Goal: Task Accomplishment & Management: Manage account settings

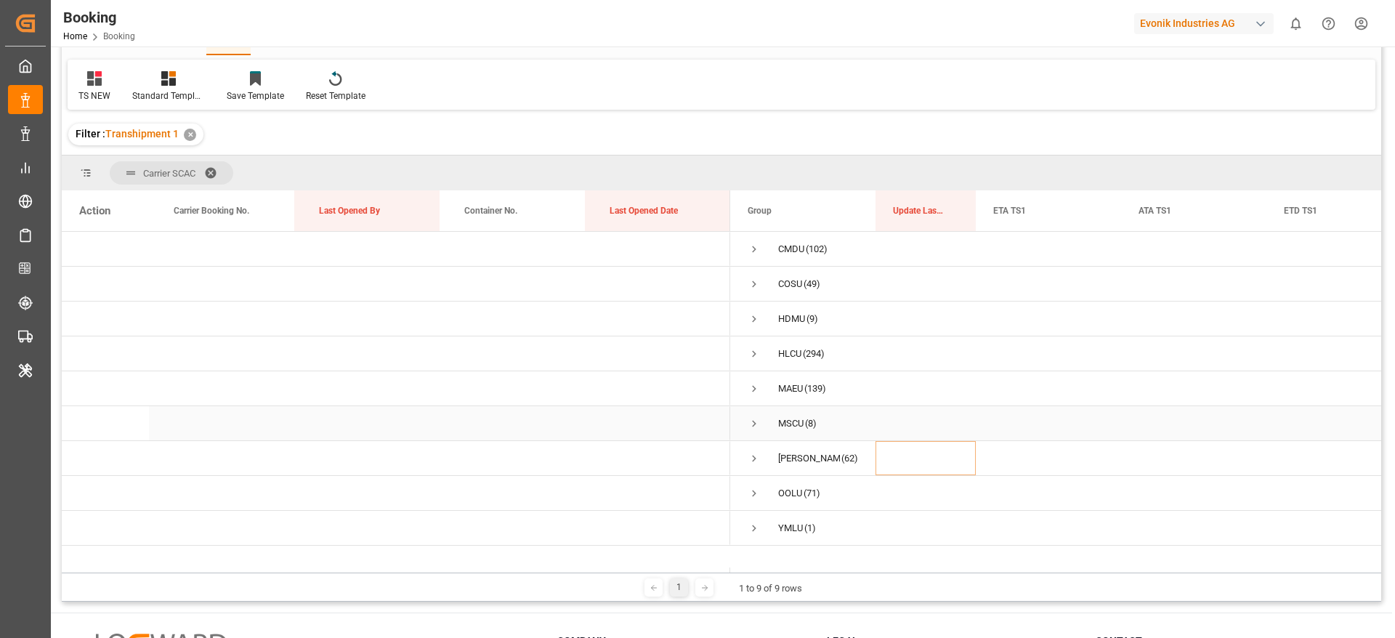
scroll to position [109, 0]
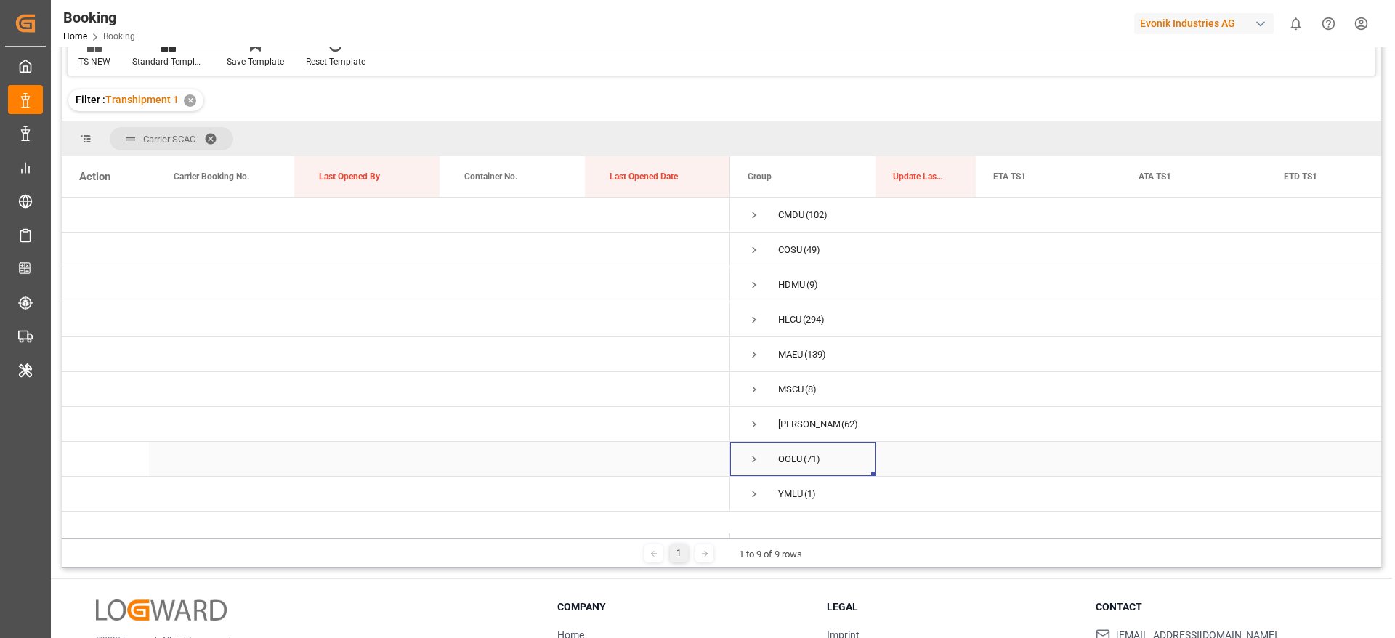
click at [755, 458] on span "Press SPACE to select this row." at bounding box center [753, 459] width 13 height 13
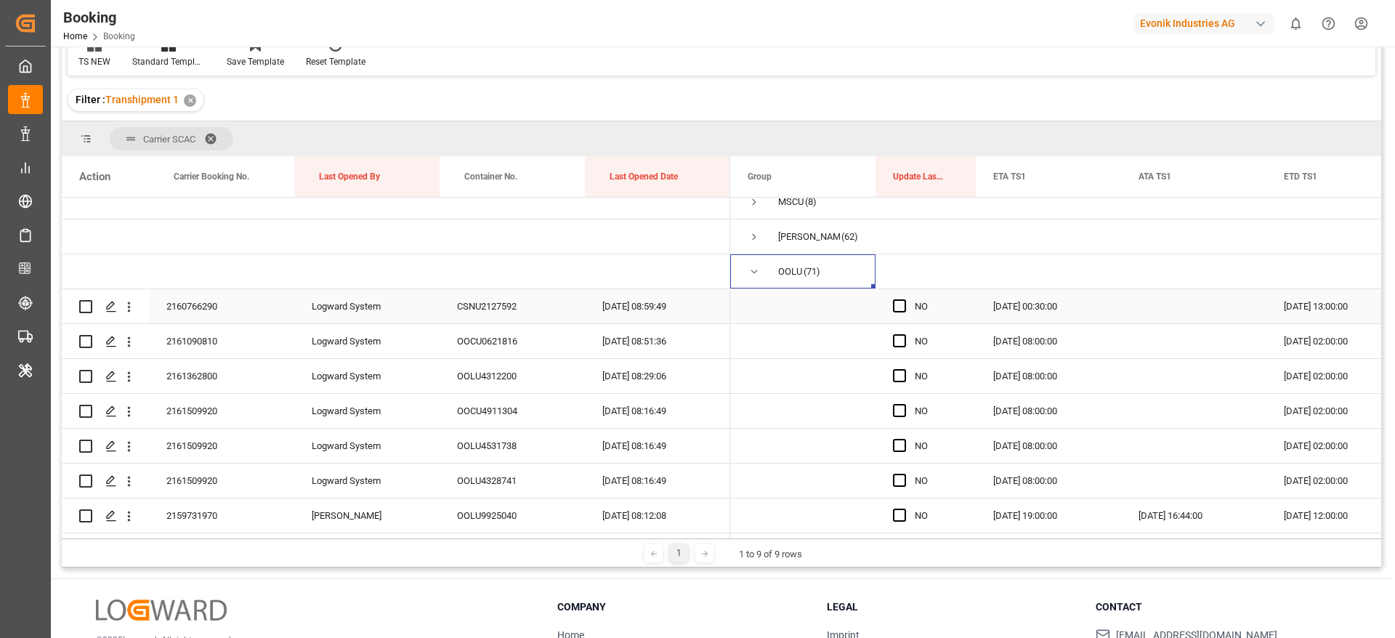
scroll to position [218, 0]
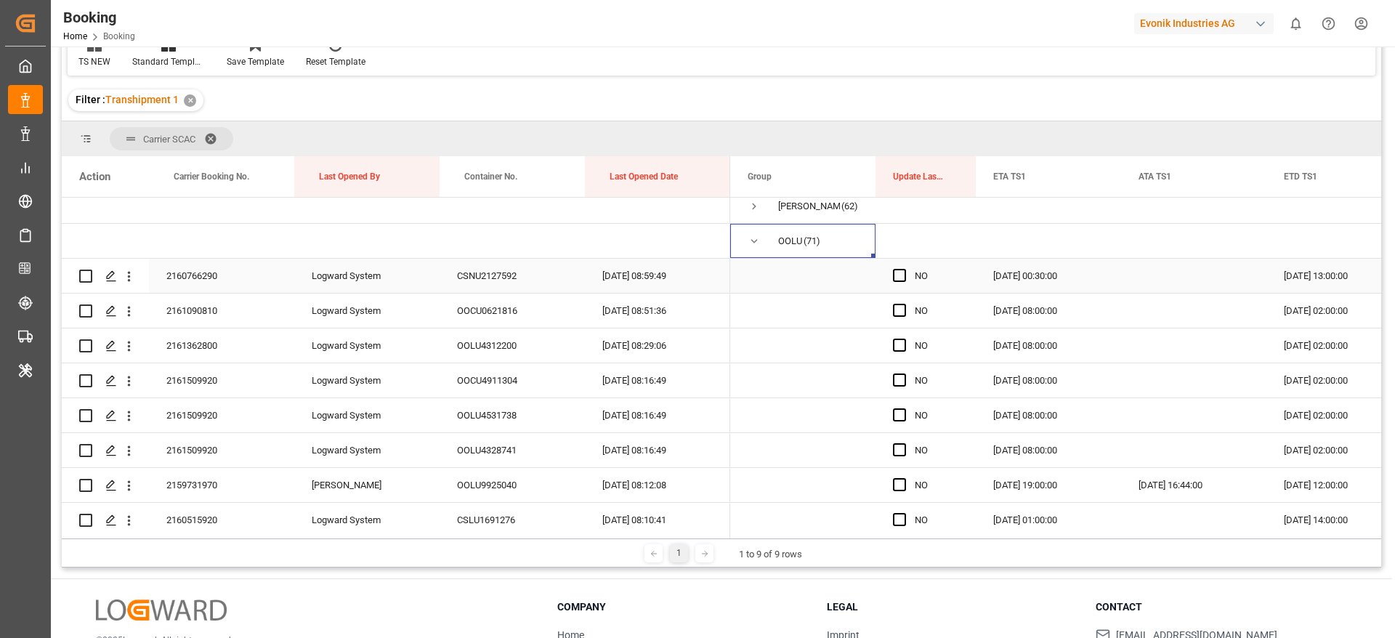
click at [205, 283] on div "2160766290" at bounding box center [221, 276] width 145 height 34
click at [901, 274] on span "Press SPACE to select this row." at bounding box center [899, 275] width 13 height 13
click at [904, 269] on input "Press SPACE to select this row." at bounding box center [904, 269] width 0 height 0
click at [898, 310] on span "Press SPACE to select this row." at bounding box center [899, 310] width 13 height 13
click at [904, 304] on input "Press SPACE to select this row." at bounding box center [904, 304] width 0 height 0
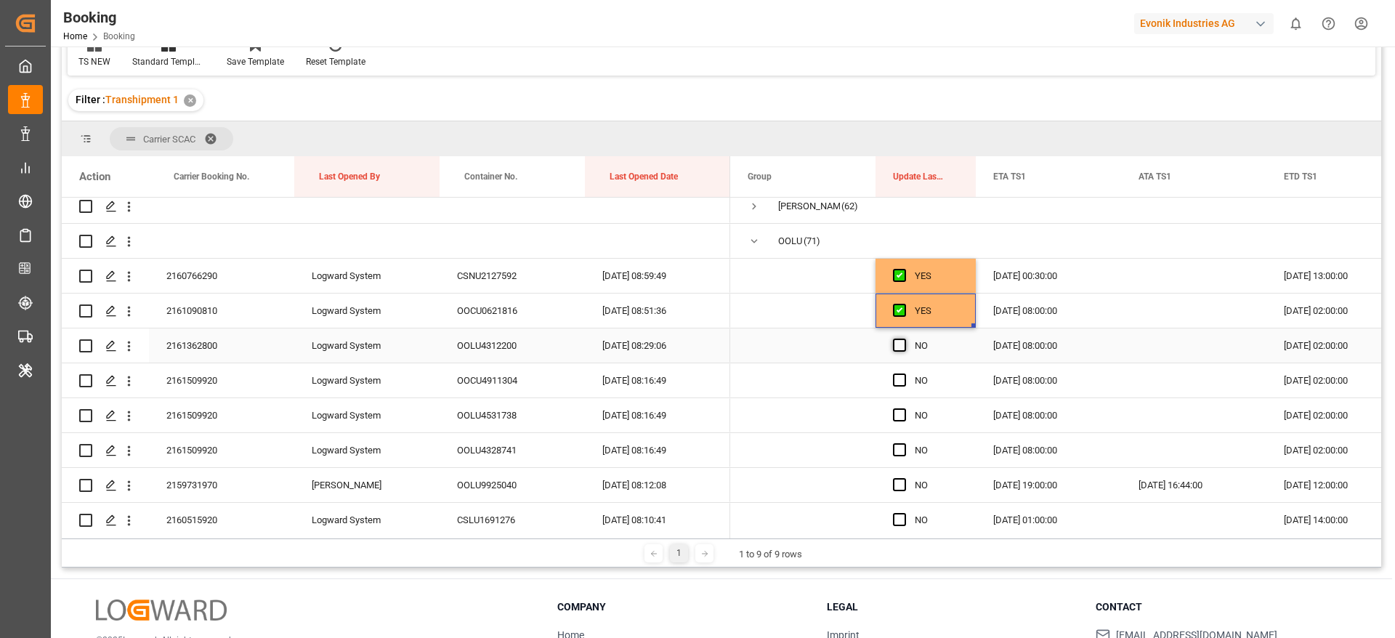
click at [896, 346] on span "Press SPACE to select this row." at bounding box center [899, 344] width 13 height 13
click at [904, 338] on input "Press SPACE to select this row." at bounding box center [904, 338] width 0 height 0
click at [901, 380] on span "Press SPACE to select this row." at bounding box center [899, 379] width 13 height 13
click at [904, 373] on input "Press SPACE to select this row." at bounding box center [904, 373] width 0 height 0
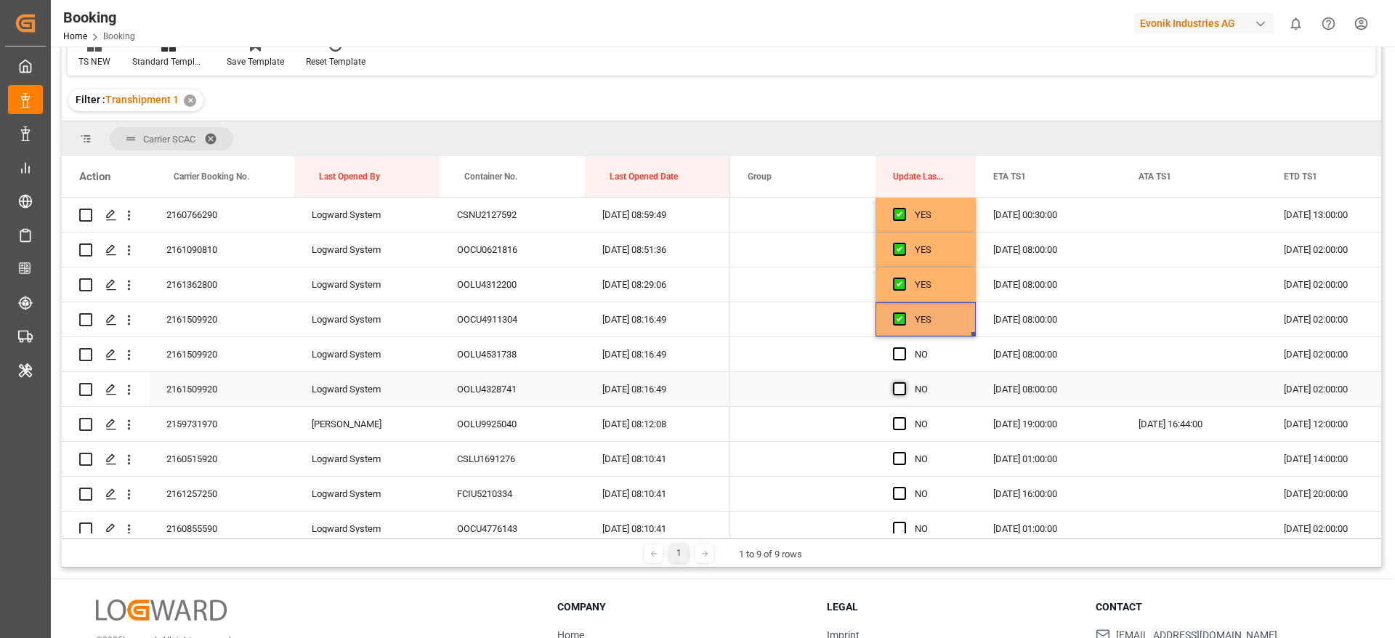
scroll to position [327, 0]
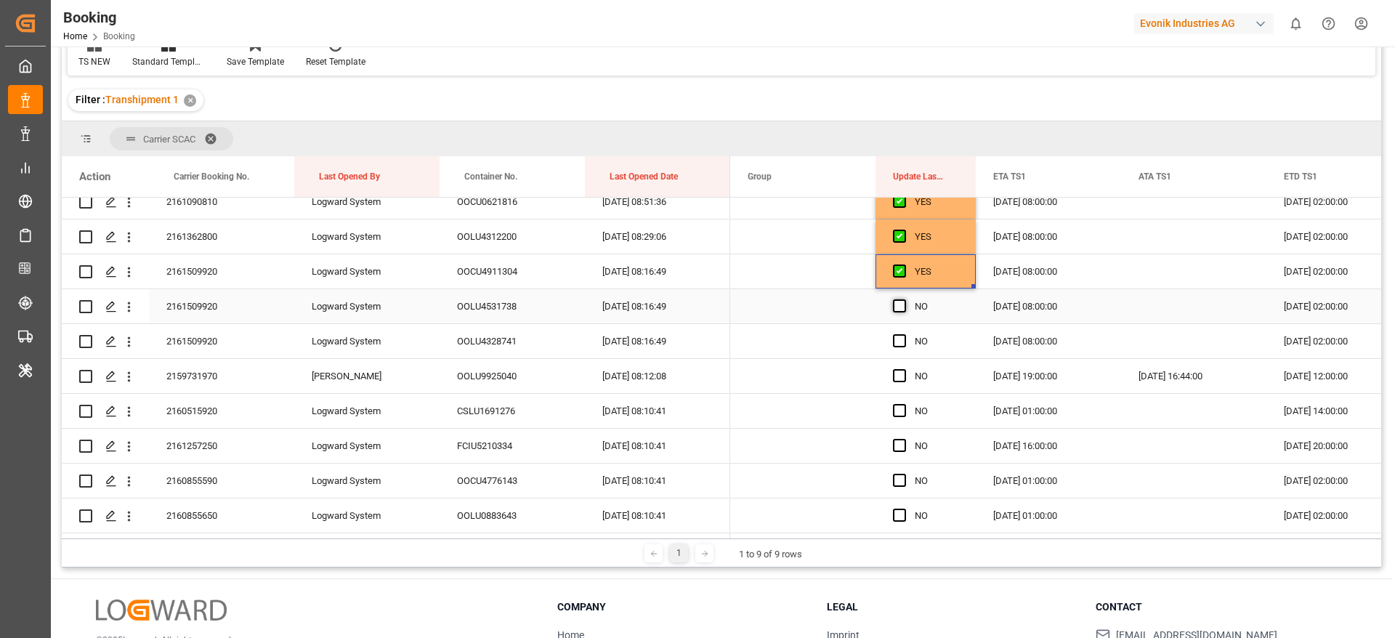
click at [899, 305] on span "Press SPACE to select this row." at bounding box center [899, 305] width 13 height 13
click at [904, 299] on input "Press SPACE to select this row." at bounding box center [904, 299] width 0 height 0
click at [899, 334] on span "Press SPACE to select this row." at bounding box center [899, 340] width 13 height 13
click at [904, 334] on input "Press SPACE to select this row." at bounding box center [904, 334] width 0 height 0
click at [899, 373] on span "Press SPACE to select this row." at bounding box center [899, 375] width 13 height 13
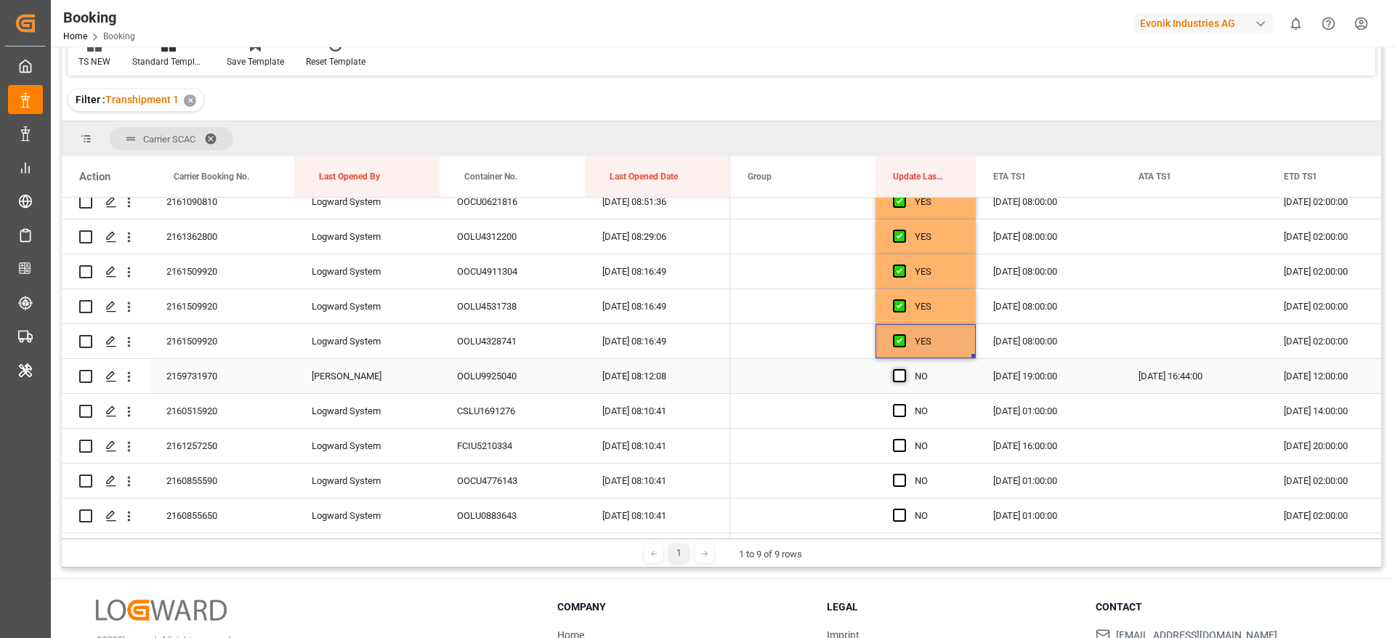
click at [904, 369] on input "Press SPACE to select this row." at bounding box center [904, 369] width 0 height 0
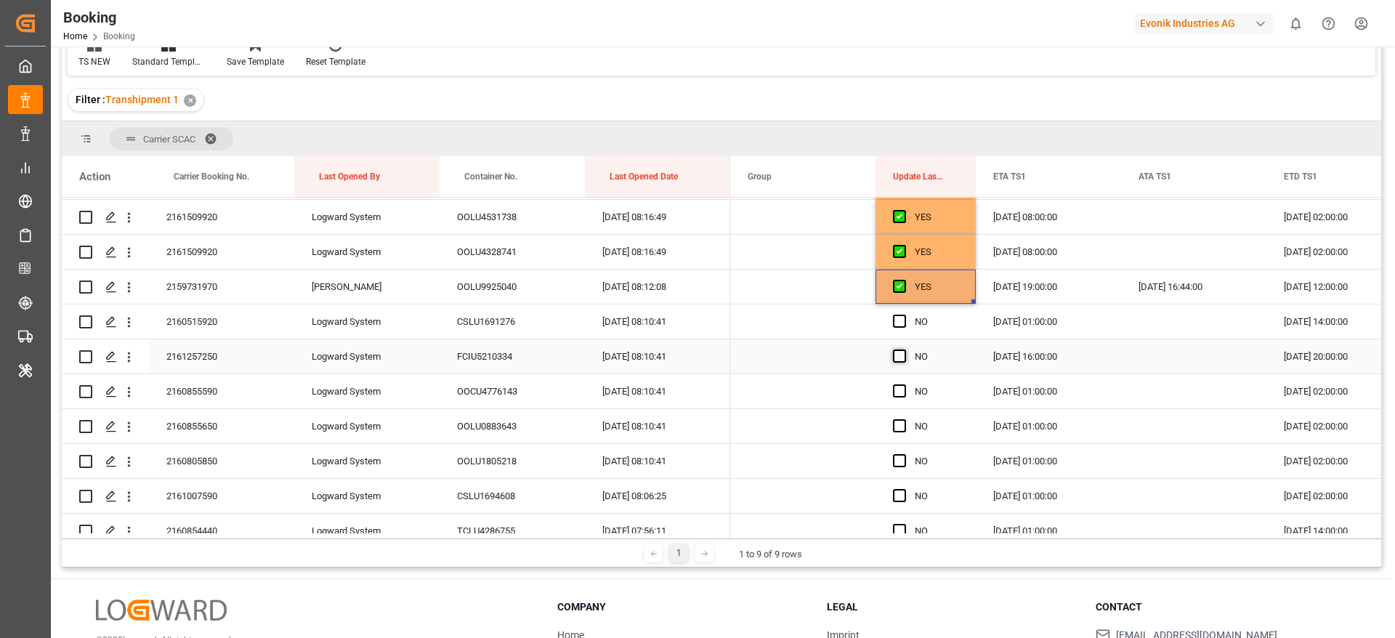
scroll to position [436, 0]
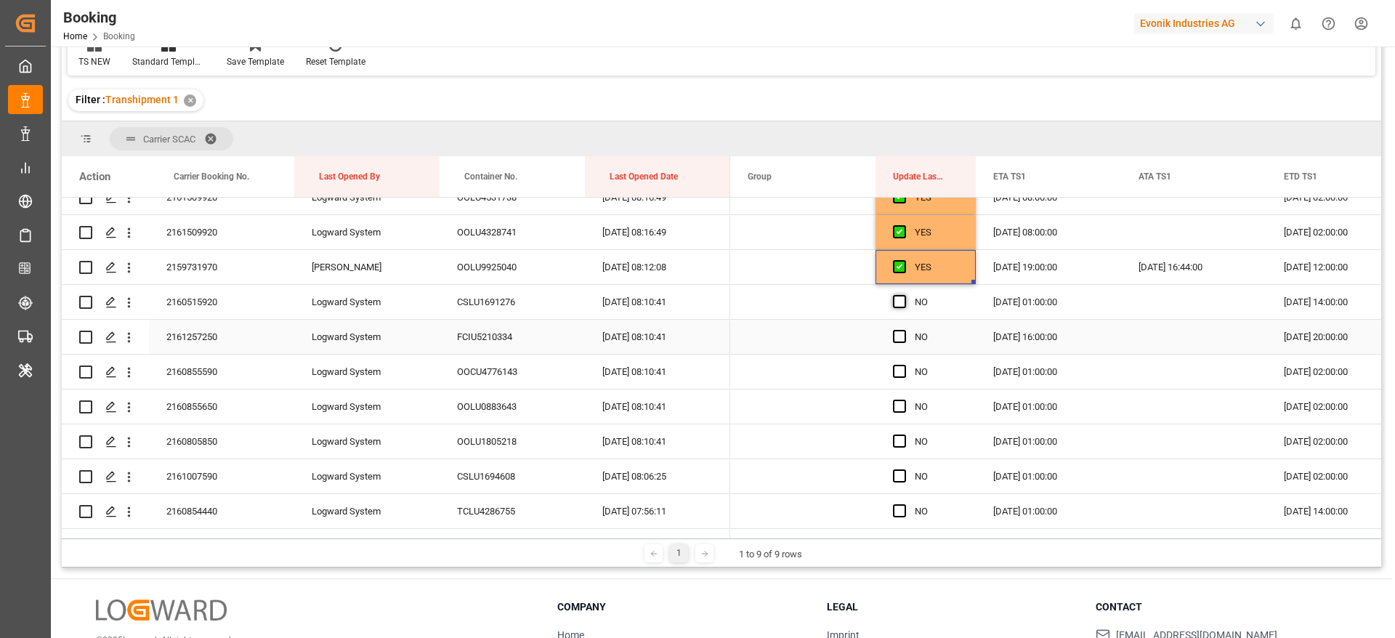
click at [901, 303] on span "Press SPACE to select this row." at bounding box center [899, 301] width 13 height 13
click at [904, 295] on input "Press SPACE to select this row." at bounding box center [904, 295] width 0 height 0
click at [901, 330] on span "Press SPACE to select this row." at bounding box center [899, 336] width 13 height 13
click at [904, 330] on input "Press SPACE to select this row." at bounding box center [904, 330] width 0 height 0
click at [904, 368] on span "Press SPACE to select this row." at bounding box center [899, 371] width 13 height 13
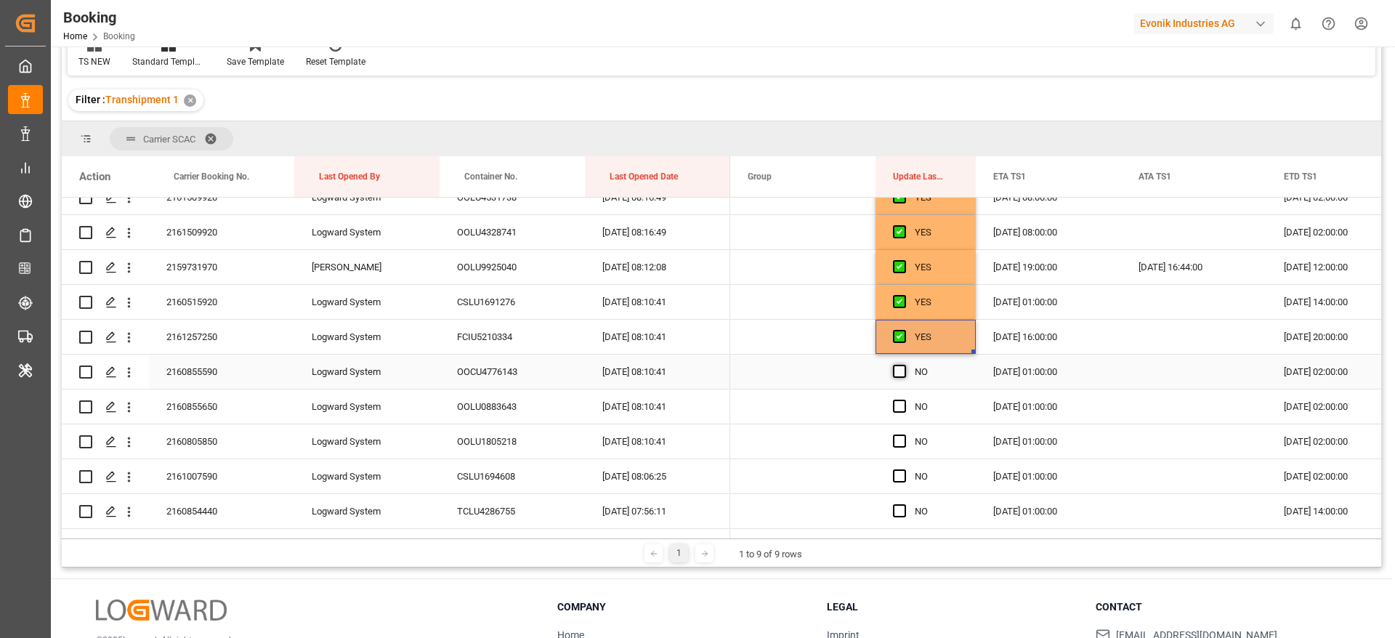
click at [904, 365] on input "Press SPACE to select this row." at bounding box center [904, 365] width 0 height 0
click at [897, 405] on span "Press SPACE to select this row." at bounding box center [899, 405] width 13 height 13
click at [904, 399] on input "Press SPACE to select this row." at bounding box center [904, 399] width 0 height 0
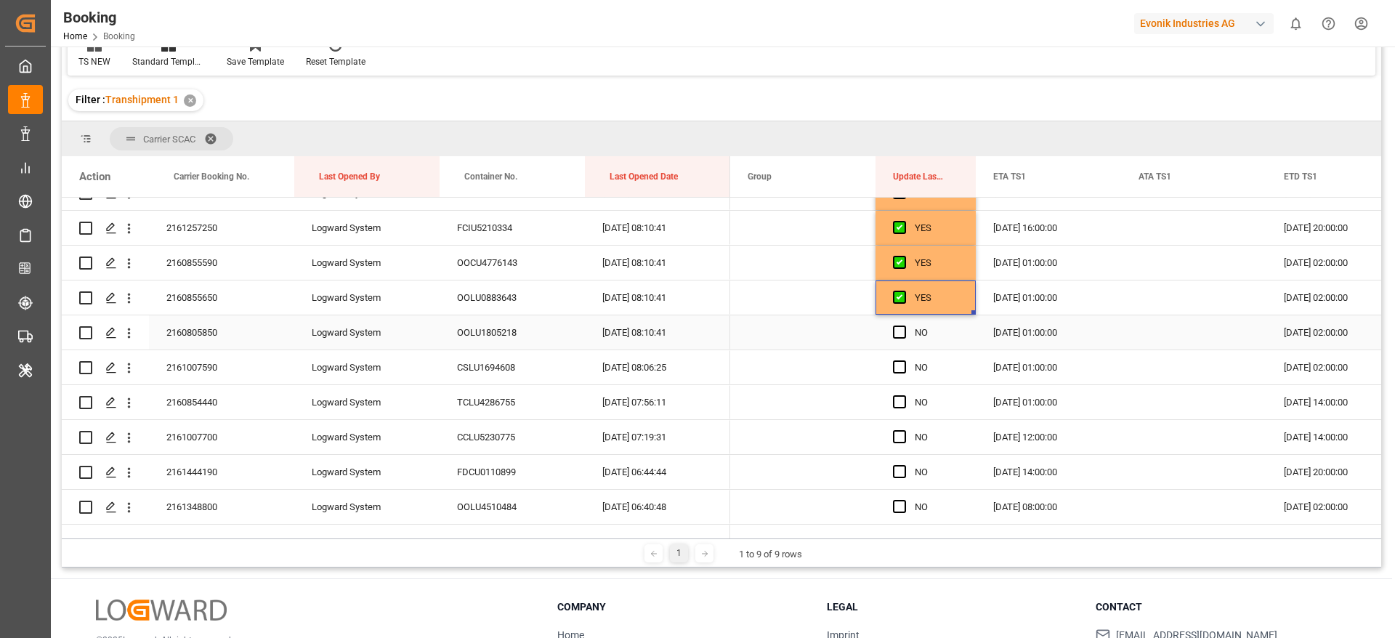
click at [897, 335] on span "Press SPACE to select this row." at bounding box center [899, 331] width 13 height 13
click at [904, 325] on input "Press SPACE to select this row." at bounding box center [904, 325] width 0 height 0
click at [901, 365] on span "Press SPACE to select this row." at bounding box center [899, 366] width 13 height 13
click at [904, 360] on input "Press SPACE to select this row." at bounding box center [904, 360] width 0 height 0
click at [899, 397] on span "Press SPACE to select this row." at bounding box center [899, 401] width 13 height 13
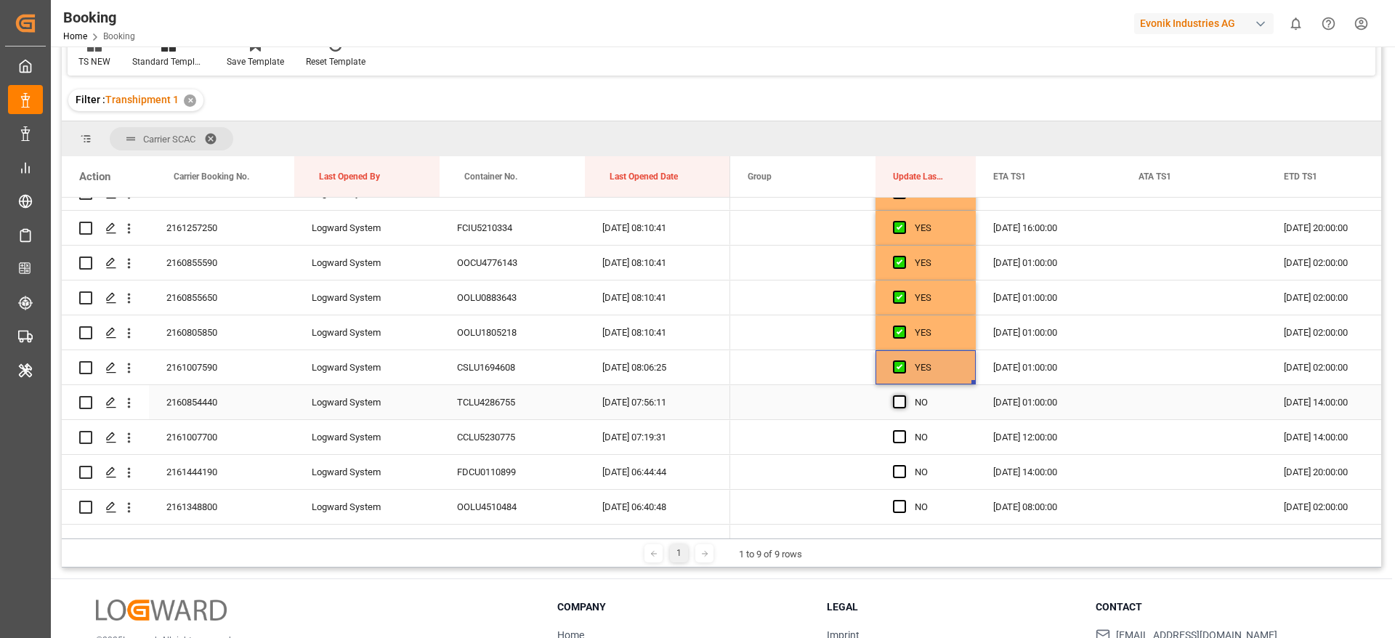
click at [904, 395] on input "Press SPACE to select this row." at bounding box center [904, 395] width 0 height 0
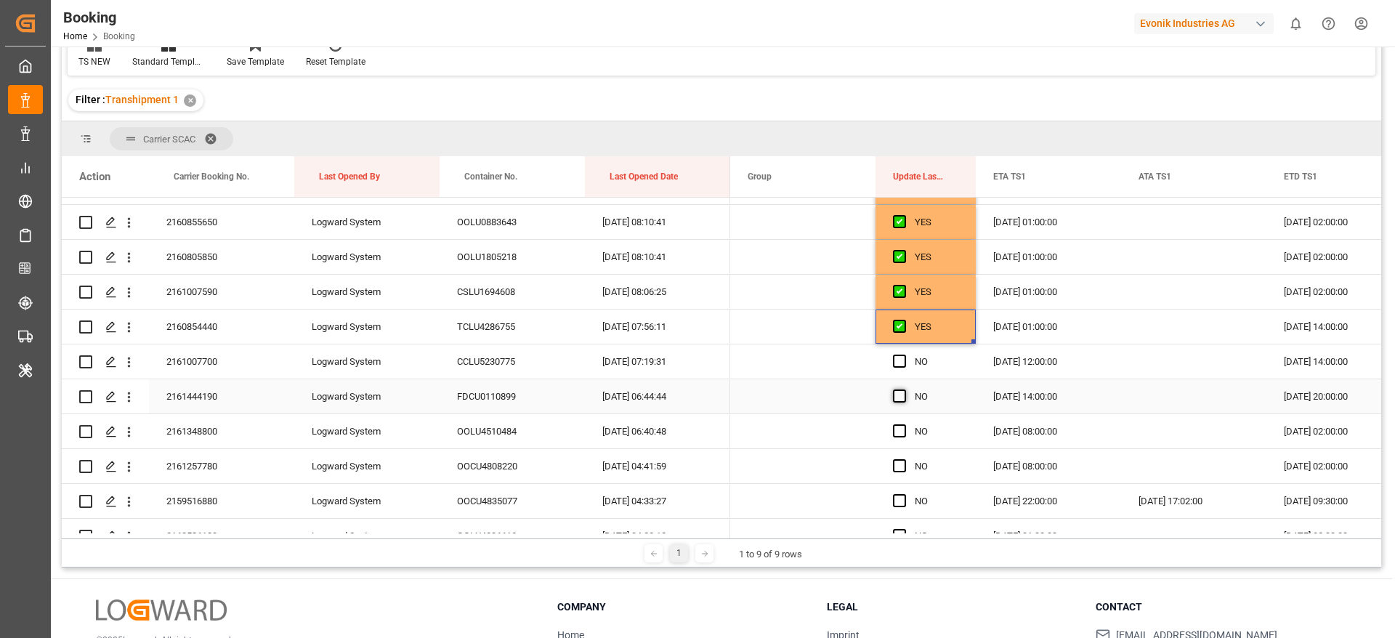
scroll to position [654, 0]
click at [900, 324] on span "Press SPACE to select this row." at bounding box center [899, 327] width 13 height 13
click at [904, 321] on input "Press SPACE to select this row." at bounding box center [904, 321] width 0 height 0
click at [898, 358] on span "Press SPACE to select this row." at bounding box center [899, 362] width 13 height 13
click at [904, 356] on input "Press SPACE to select this row." at bounding box center [904, 356] width 0 height 0
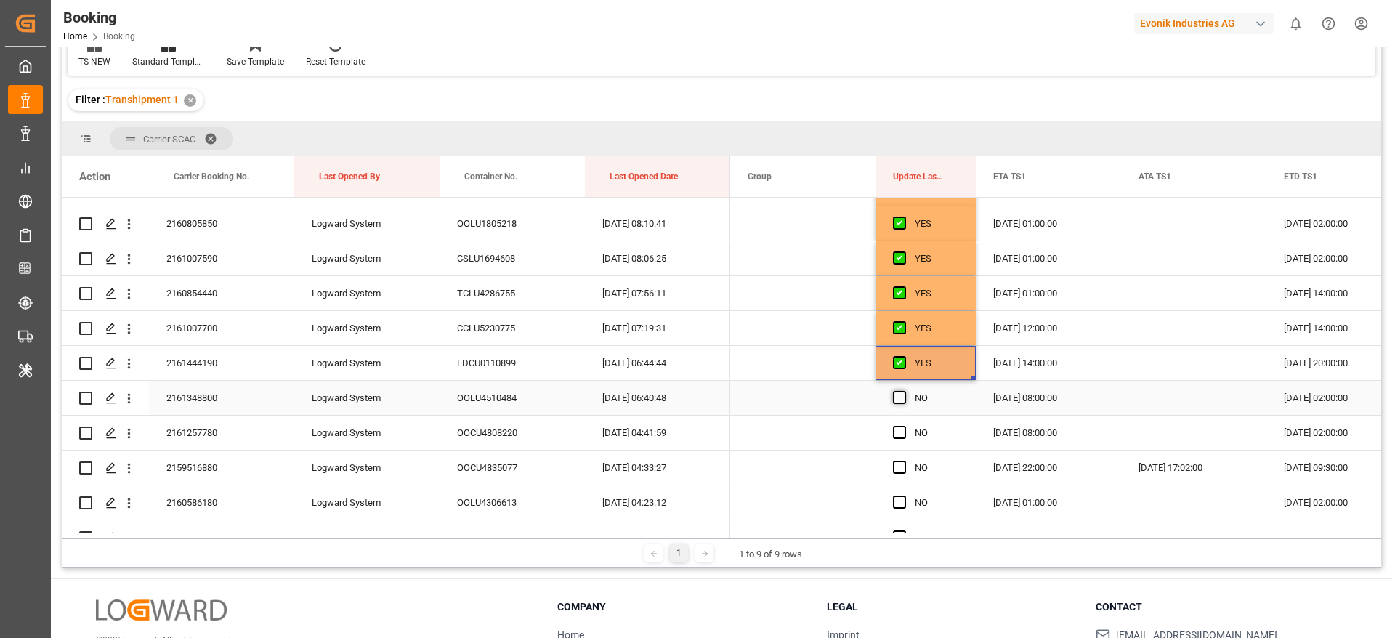
click at [898, 397] on span "Press SPACE to select this row." at bounding box center [899, 397] width 13 height 13
click at [904, 391] on input "Press SPACE to select this row." at bounding box center [904, 391] width 0 height 0
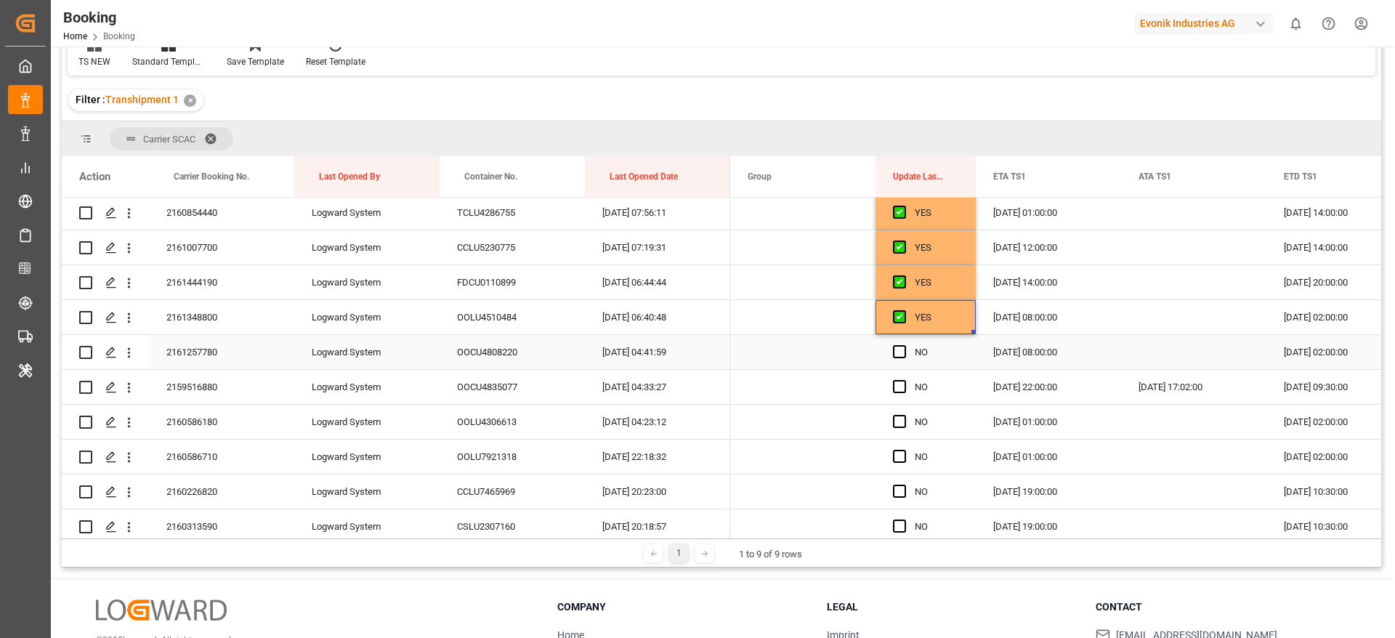
scroll to position [763, 0]
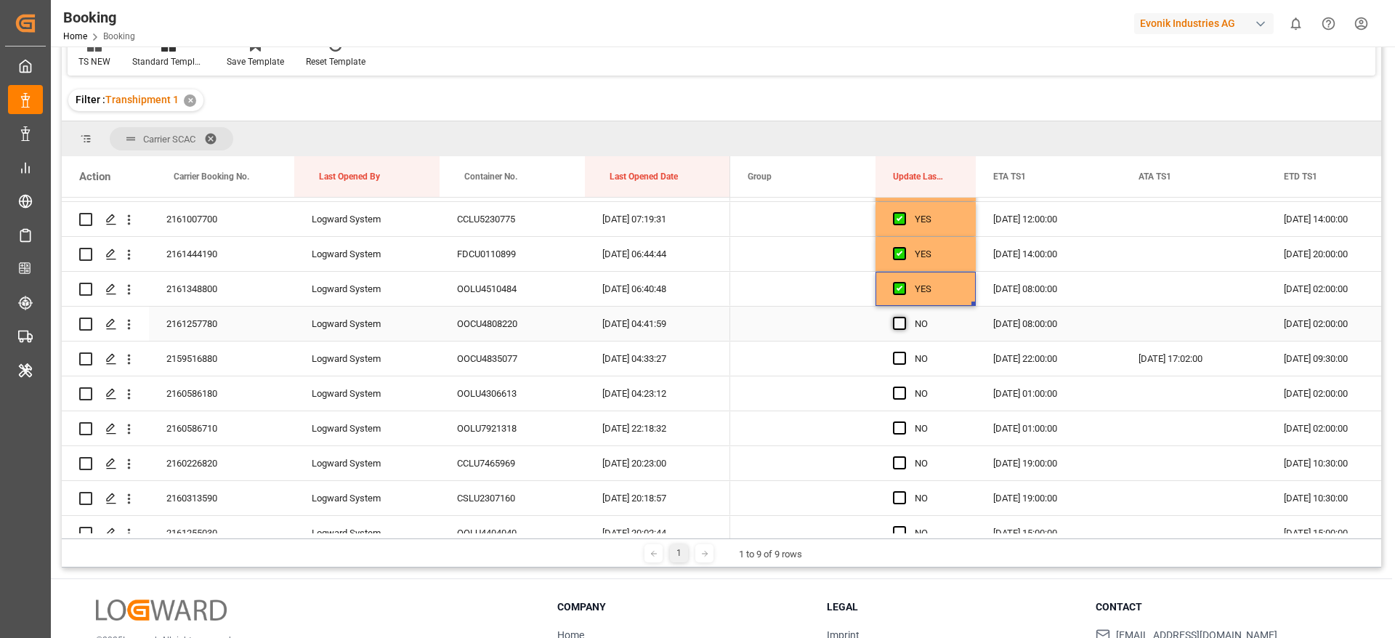
click at [901, 319] on span "Press SPACE to select this row." at bounding box center [899, 323] width 13 height 13
click at [904, 317] on input "Press SPACE to select this row." at bounding box center [904, 317] width 0 height 0
click at [899, 355] on span "Press SPACE to select this row." at bounding box center [899, 358] width 13 height 13
click at [904, 352] on input "Press SPACE to select this row." at bounding box center [904, 352] width 0 height 0
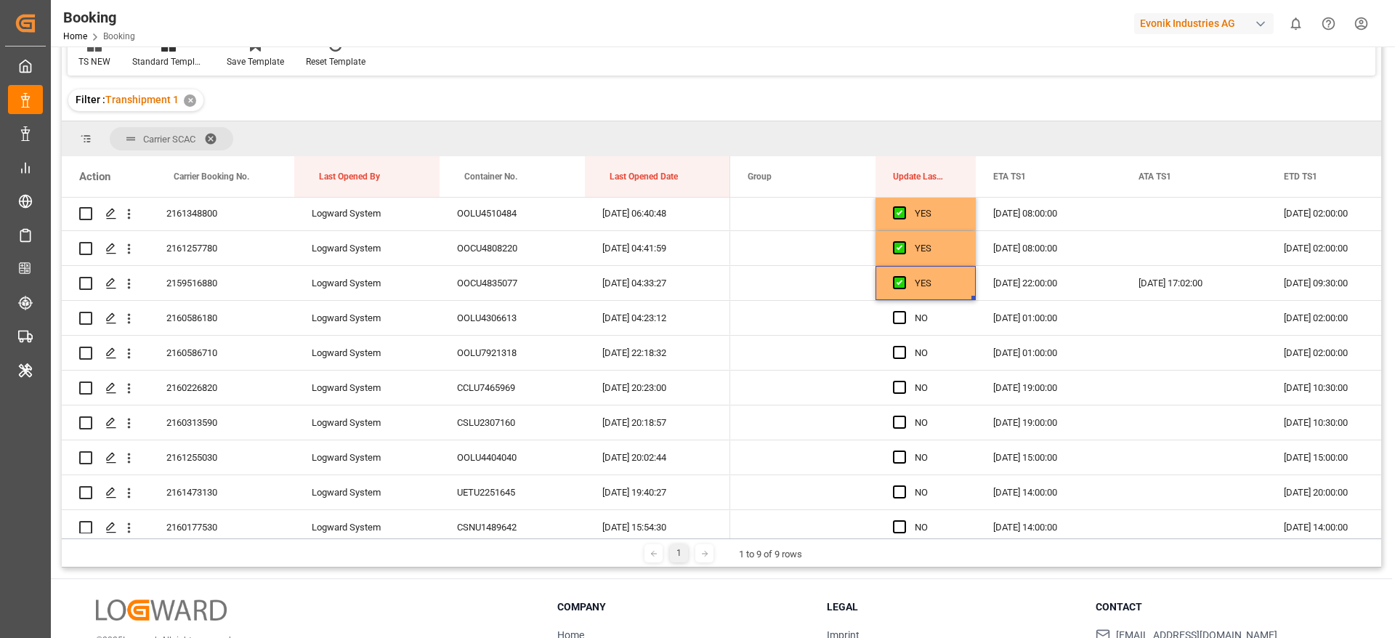
scroll to position [872, 0]
click at [904, 283] on span "Press SPACE to select this row." at bounding box center [899, 283] width 13 height 13
click at [904, 277] on input "Press SPACE to select this row." at bounding box center [904, 277] width 0 height 0
click at [903, 323] on span "Press SPACE to select this row." at bounding box center [899, 318] width 13 height 13
click at [904, 312] on input "Press SPACE to select this row." at bounding box center [904, 312] width 0 height 0
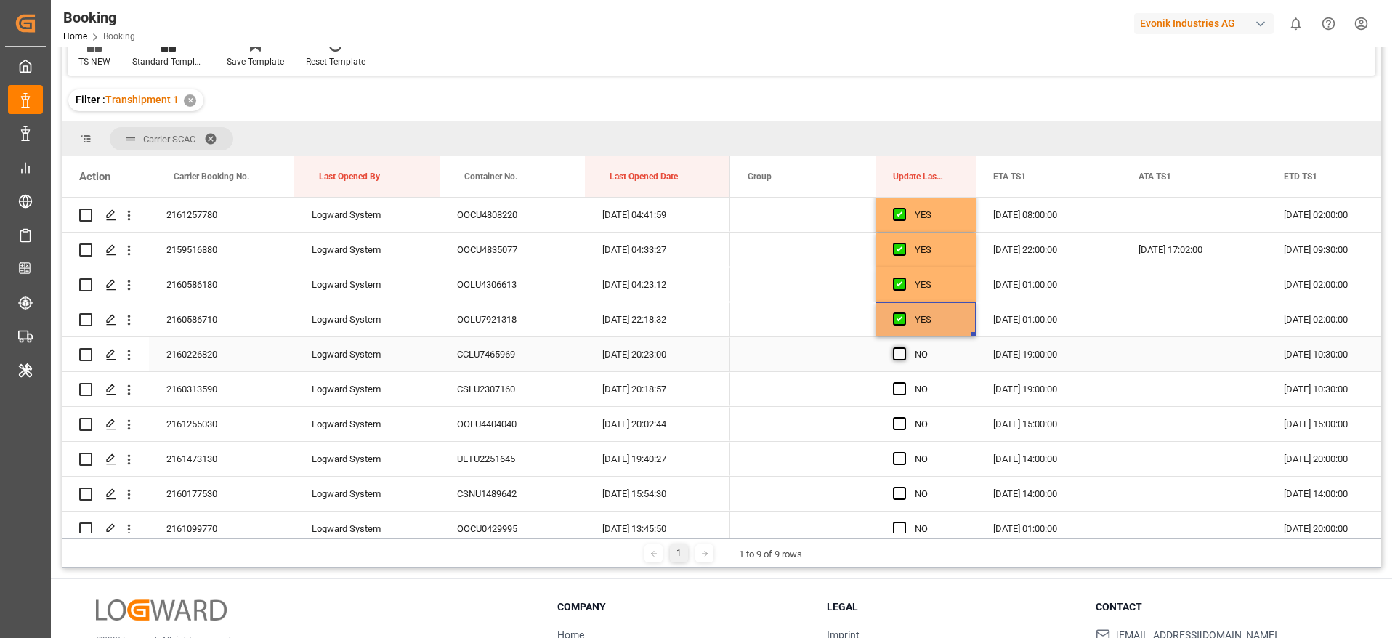
click at [903, 348] on span "Press SPACE to select this row." at bounding box center [899, 353] width 13 height 13
click at [904, 347] on input "Press SPACE to select this row." at bounding box center [904, 347] width 0 height 0
click at [902, 390] on span "Press SPACE to select this row." at bounding box center [899, 388] width 13 height 13
click at [904, 382] on input "Press SPACE to select this row." at bounding box center [904, 382] width 0 height 0
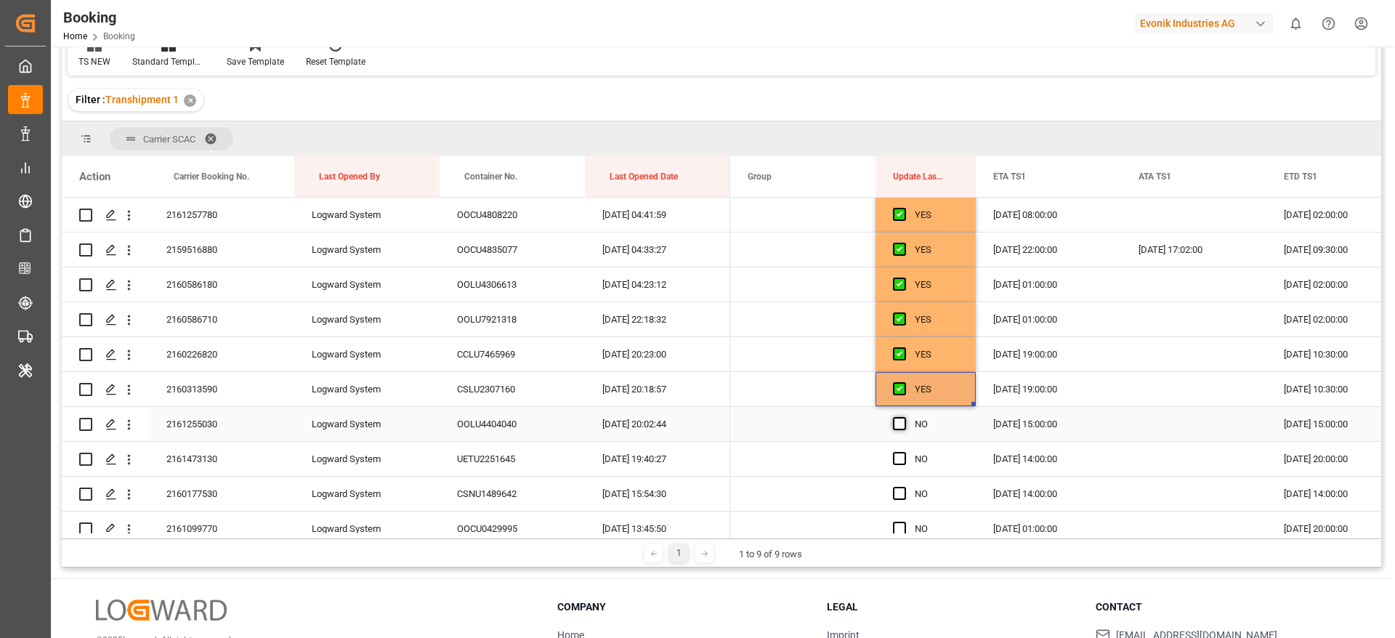
click at [898, 418] on span "Press SPACE to select this row." at bounding box center [899, 423] width 13 height 13
click at [904, 417] on input "Press SPACE to select this row." at bounding box center [904, 417] width 0 height 0
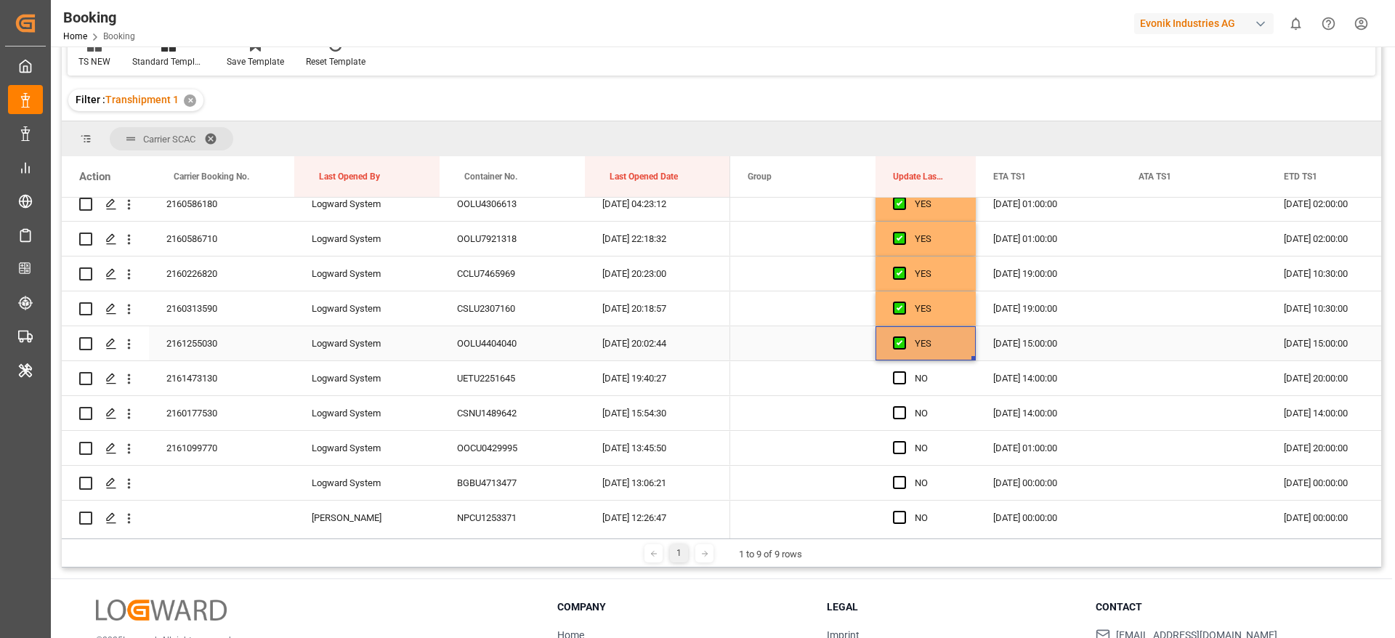
scroll to position [981, 0]
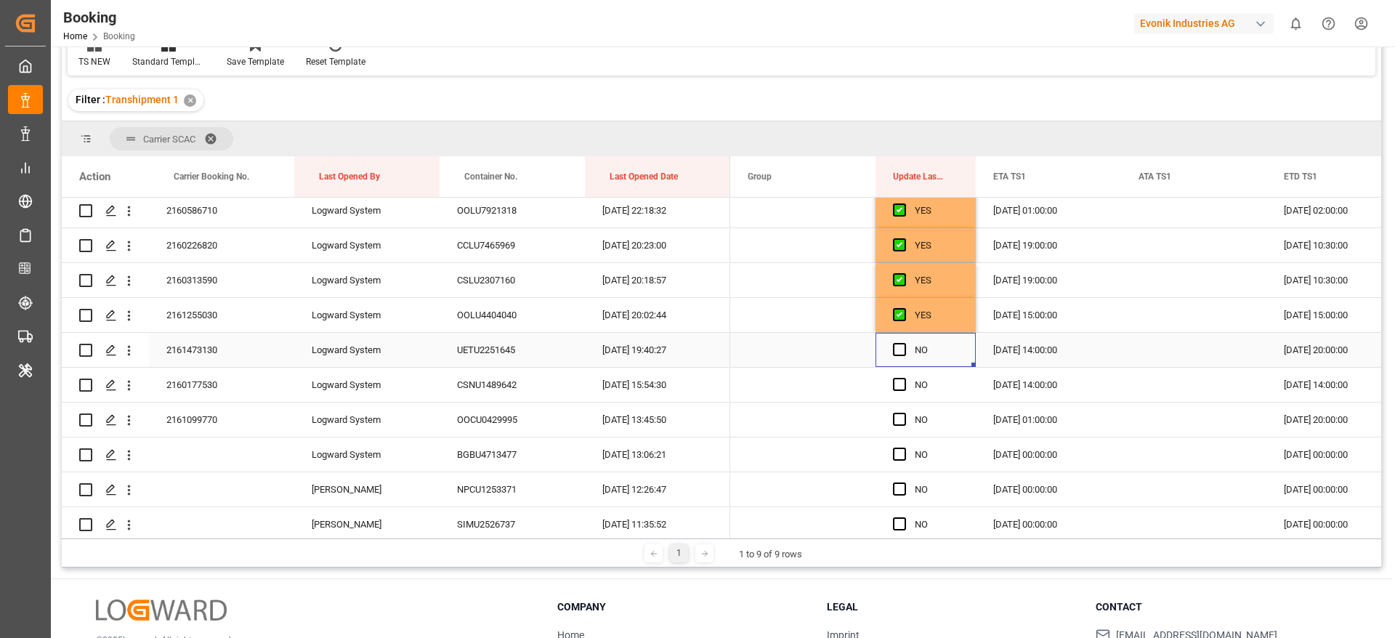
click at [898, 356] on div "Press SPACE to select this row." at bounding box center [904, 349] width 22 height 33
click at [897, 388] on span "Press SPACE to select this row." at bounding box center [899, 384] width 13 height 13
click at [904, 378] on input "Press SPACE to select this row." at bounding box center [904, 378] width 0 height 0
click at [901, 350] on span "Press SPACE to select this row." at bounding box center [899, 349] width 13 height 13
click at [904, 343] on input "Press SPACE to select this row." at bounding box center [904, 343] width 0 height 0
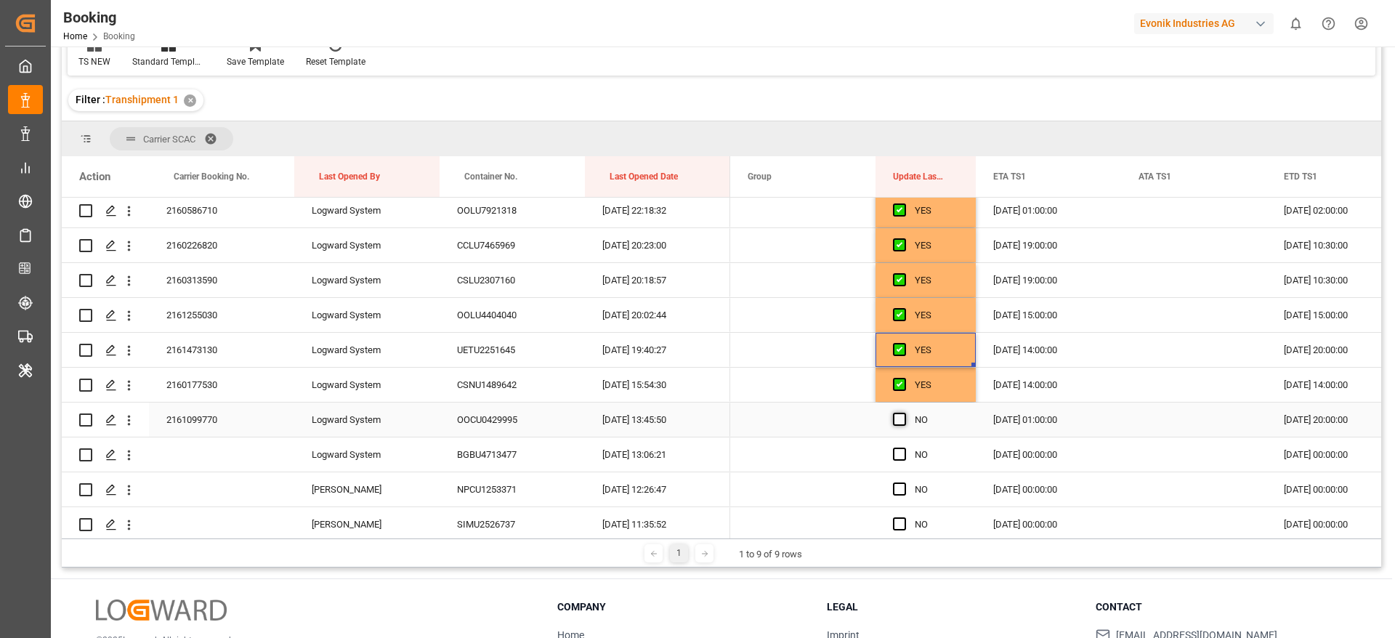
click at [900, 422] on span "Press SPACE to select this row." at bounding box center [899, 419] width 13 height 13
click at [904, 413] on input "Press SPACE to select this row." at bounding box center [904, 413] width 0 height 0
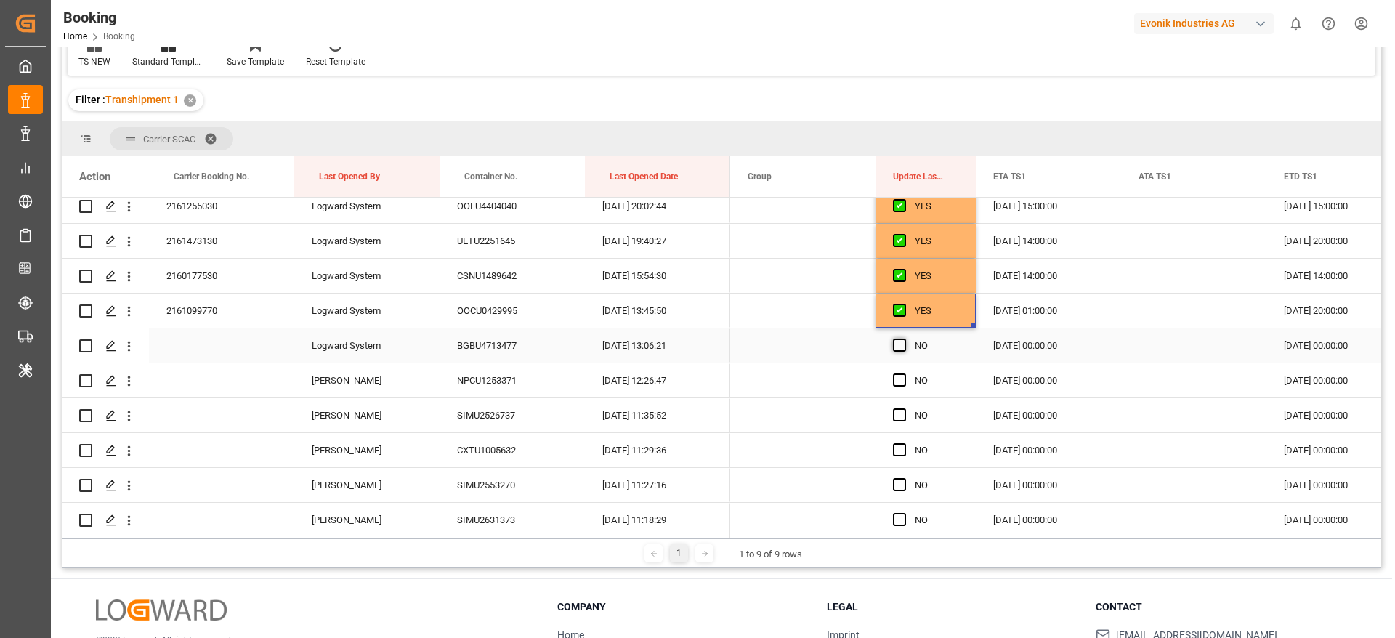
click at [900, 346] on span "Press SPACE to select this row." at bounding box center [899, 344] width 13 height 13
click at [904, 338] on input "Press SPACE to select this row." at bounding box center [904, 338] width 0 height 0
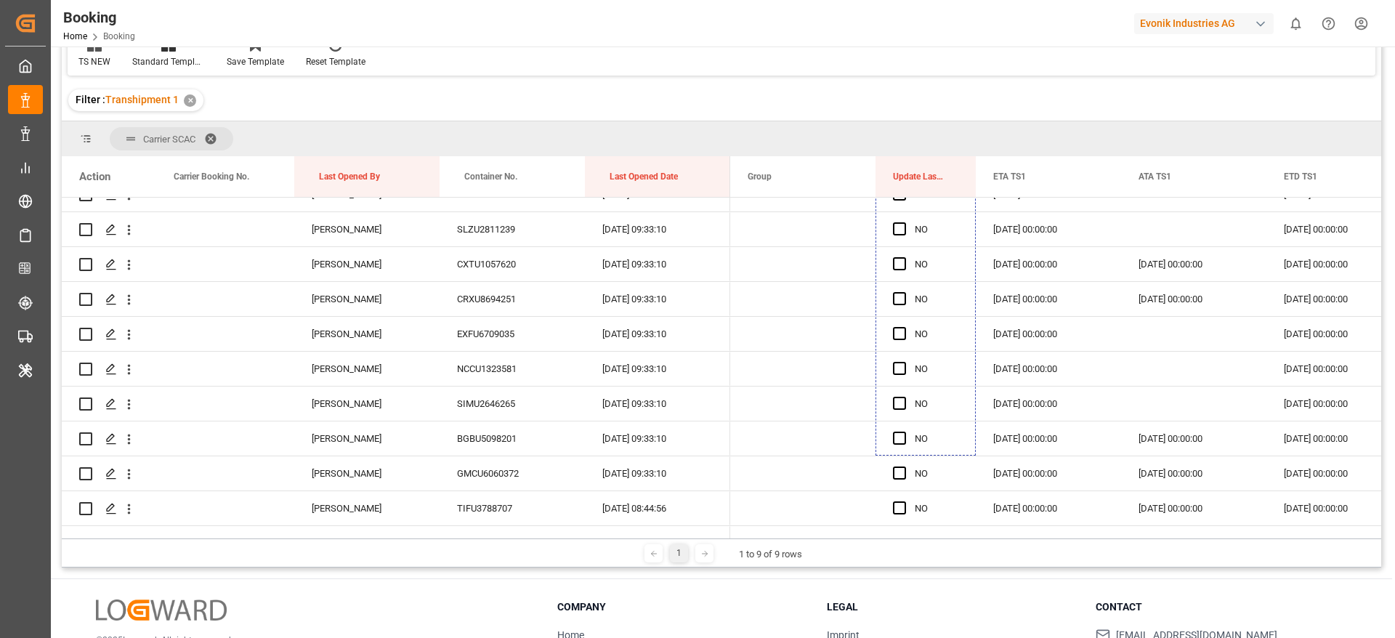
scroll to position [2459, 0]
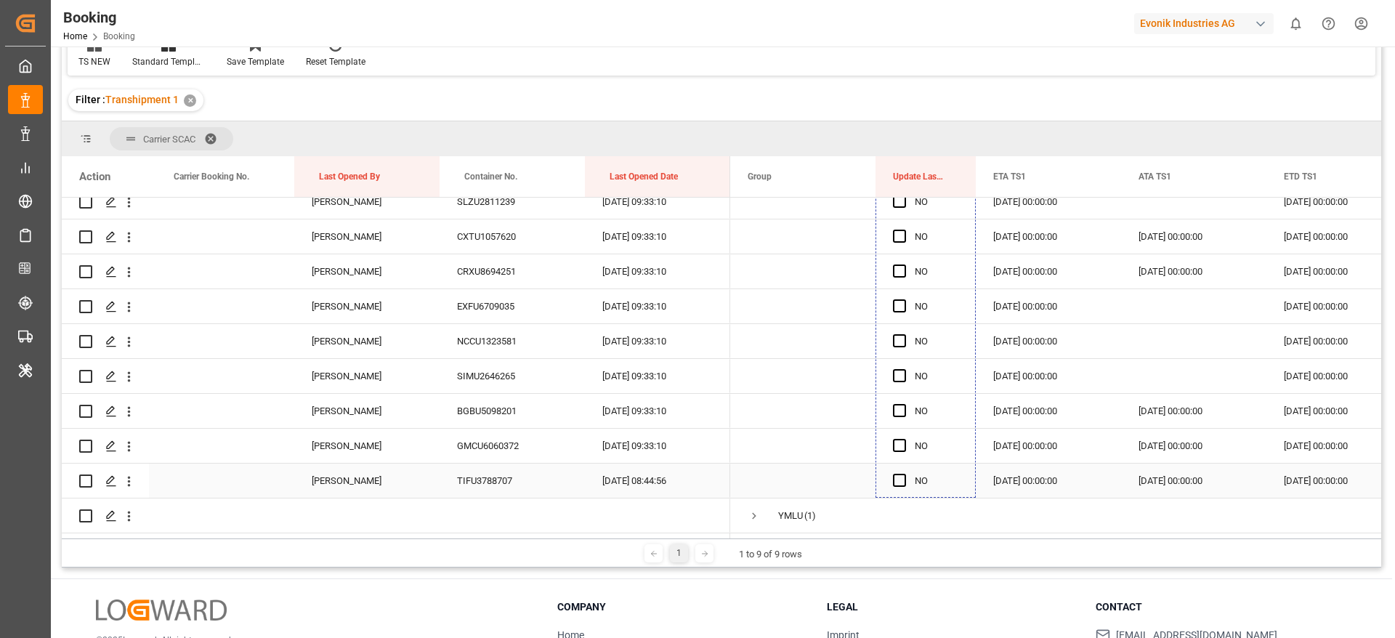
drag, startPoint x: 973, startPoint y: 360, endPoint x: 919, endPoint y: 482, distance: 134.0
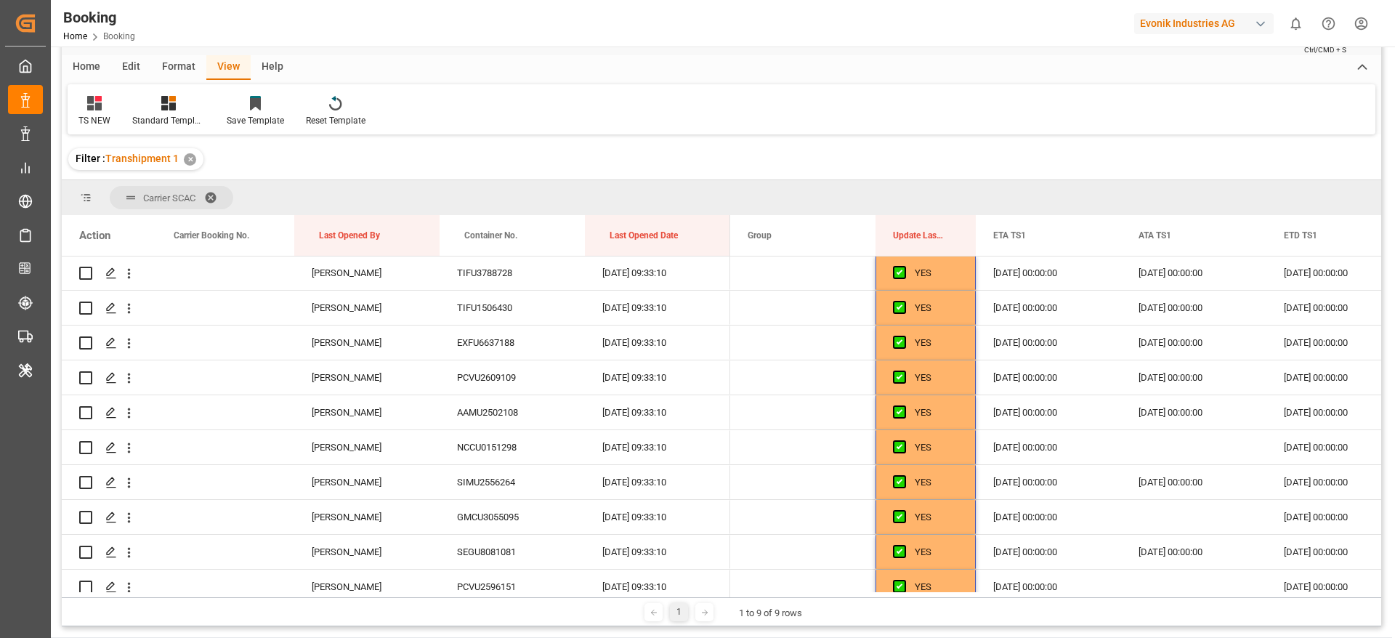
scroll to position [0, 0]
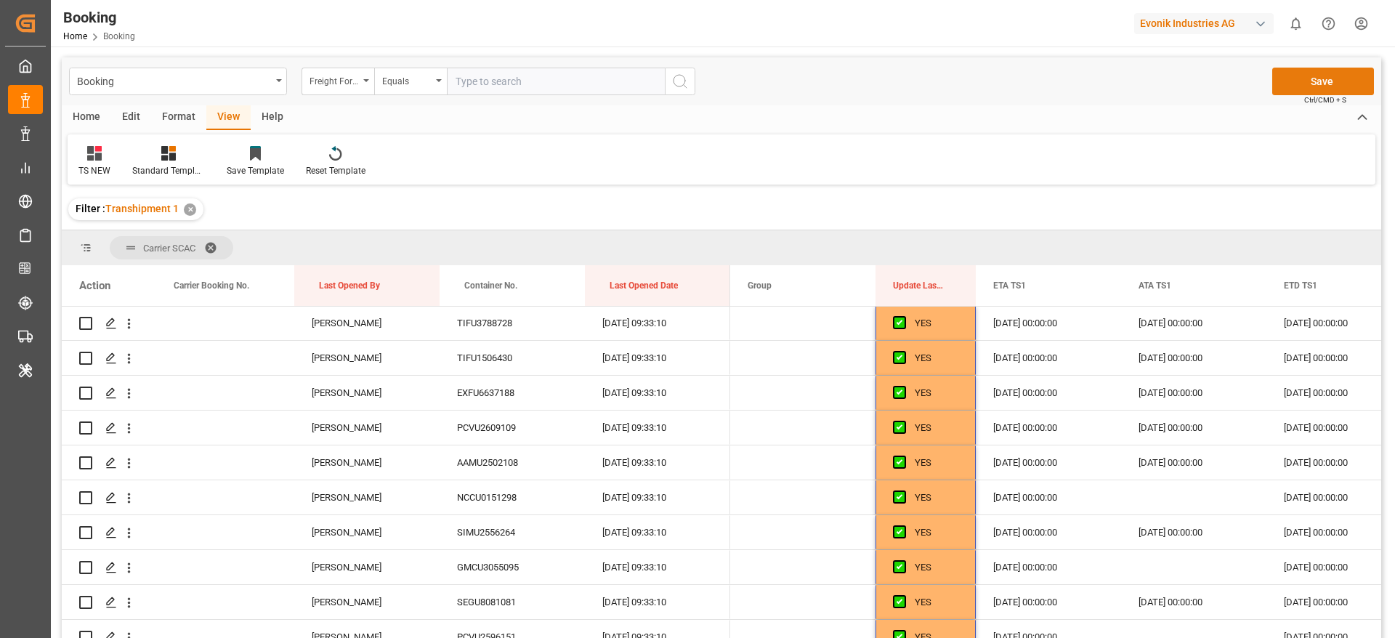
click at [1334, 76] on button "Save" at bounding box center [1323, 82] width 102 height 28
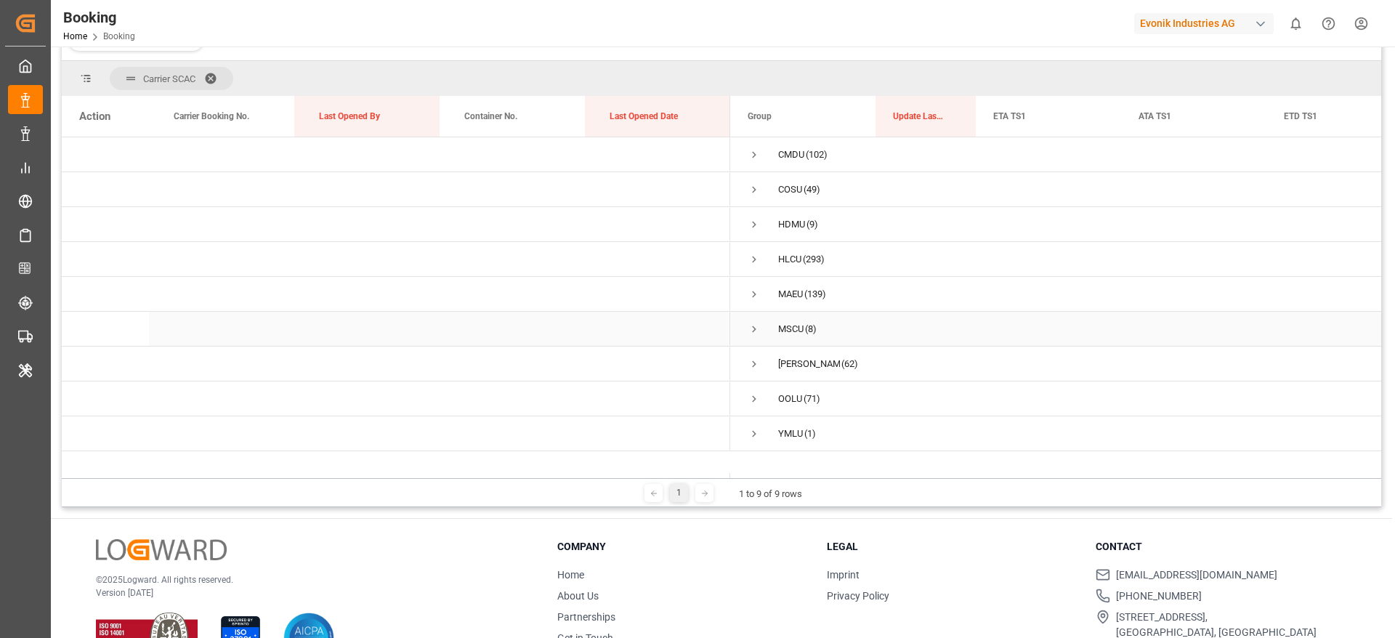
scroll to position [215, 0]
